Goal: Contribute content

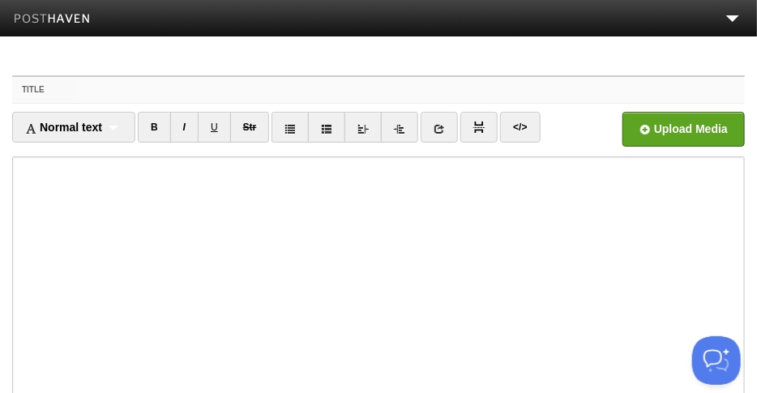
drag, startPoint x: 93, startPoint y: 91, endPoint x: 116, endPoint y: 95, distance: 23.0
click at [93, 91] on input "Title" at bounding box center [409, 90] width 672 height 26
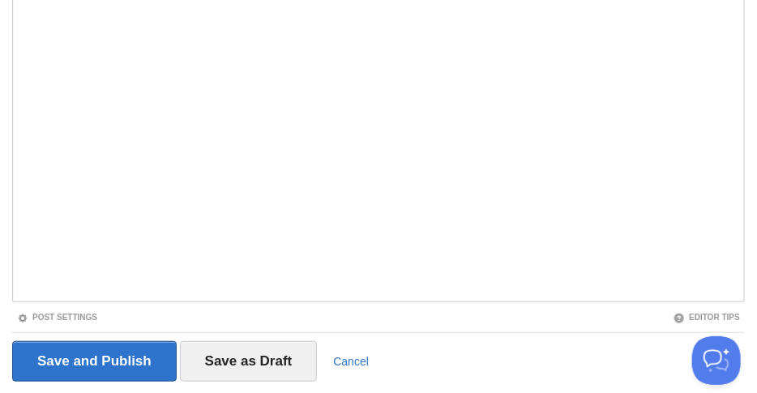
scroll to position [291, 0]
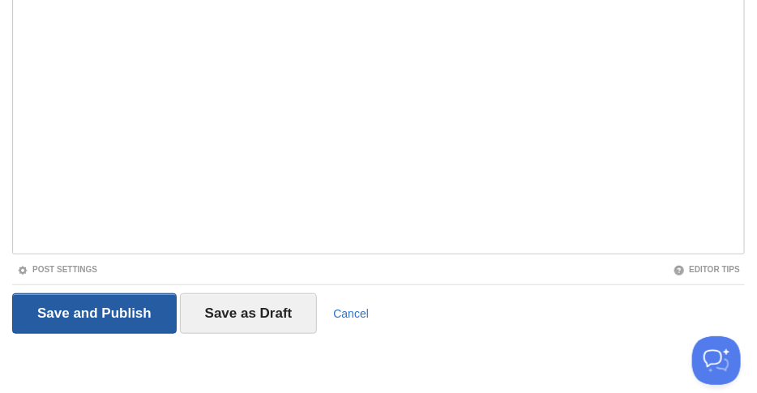
type input "操守决定一切"
click at [114, 311] on input "Save and Publish" at bounding box center [94, 313] width 164 height 41
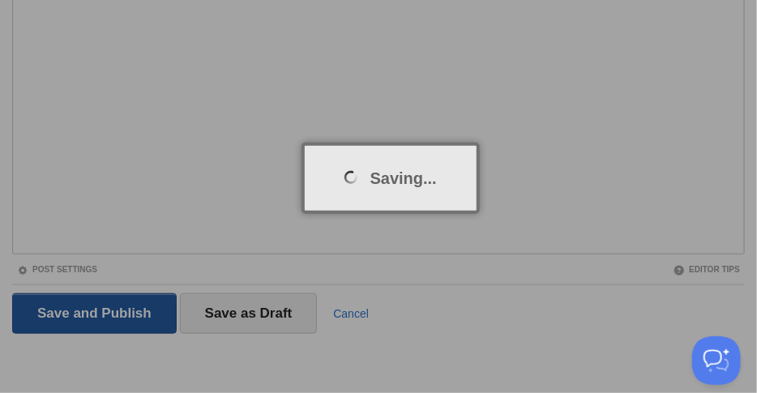
scroll to position [61, 0]
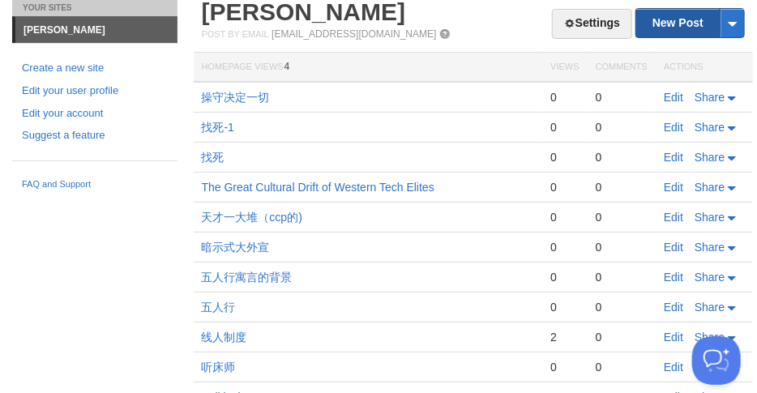
click at [667, 23] on link "New Post" at bounding box center [690, 23] width 108 height 28
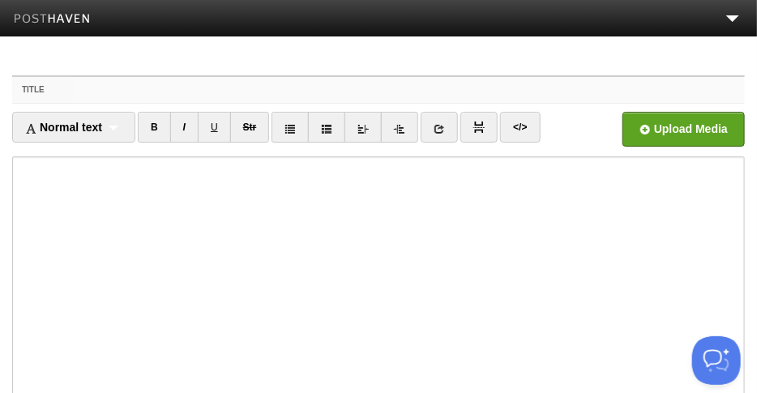
click at [80, 88] on input "Title" at bounding box center [409, 90] width 672 height 26
paste input "ethics"
type input "ethics"
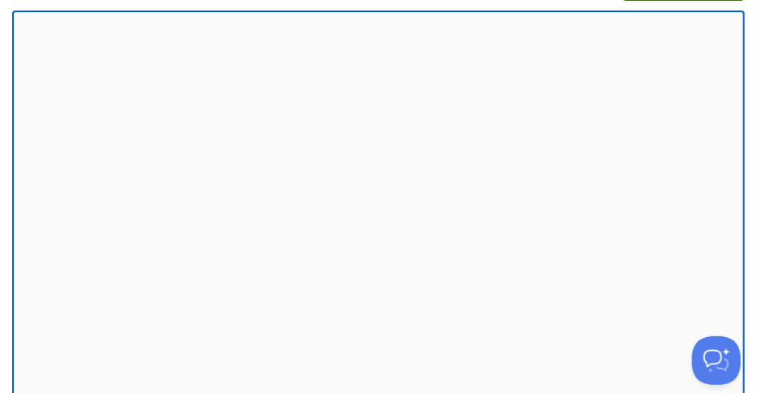
scroll to position [291, 0]
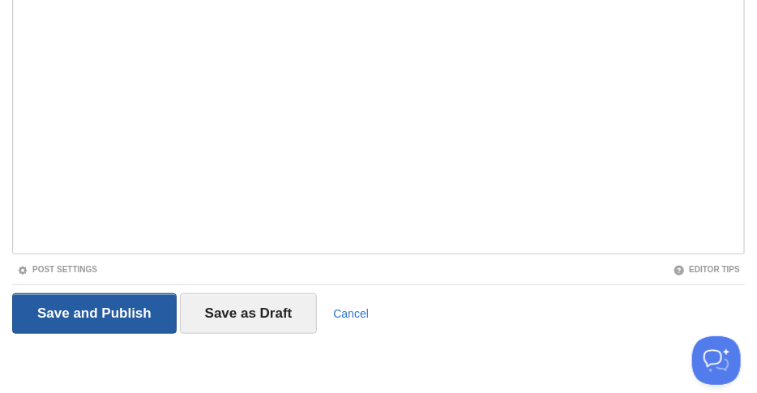
click at [98, 317] on input "Save and Publish" at bounding box center [94, 313] width 164 height 41
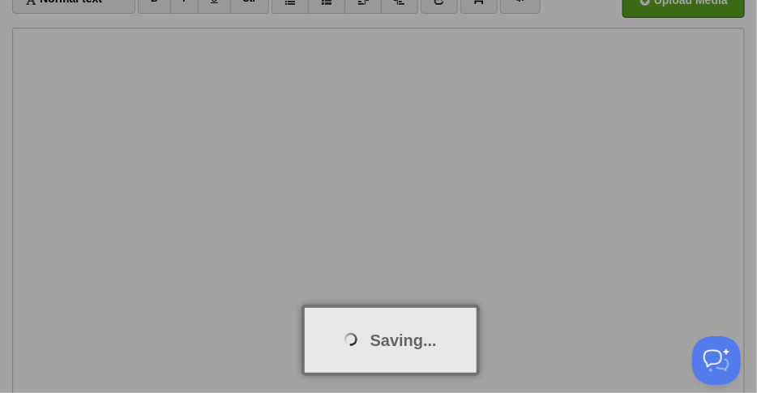
scroll to position [61, 0]
